Goal: Task Accomplishment & Management: Manage account settings

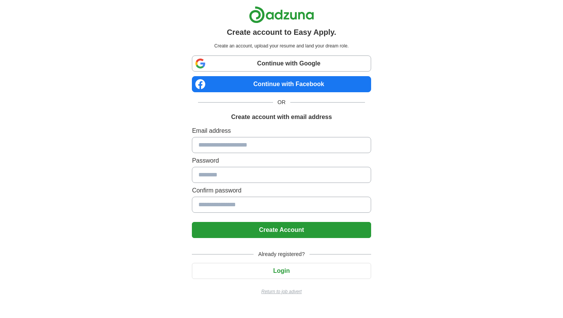
click at [274, 68] on link "Continue with Google" at bounding box center [281, 63] width 179 height 16
click at [314, 273] on button "Login" at bounding box center [281, 271] width 179 height 16
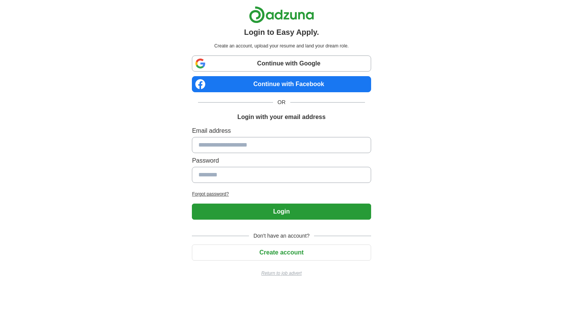
click at [290, 64] on link "Continue with Google" at bounding box center [281, 63] width 179 height 16
